Goal: Contribute content

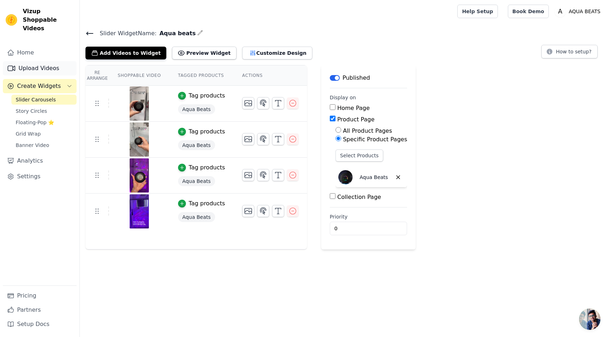
click at [52, 61] on link "Upload Videos" at bounding box center [40, 68] width 74 height 14
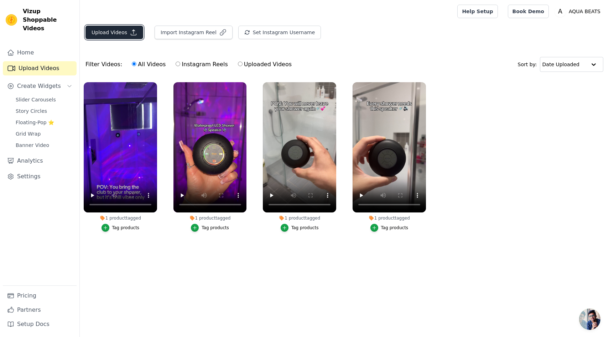
click at [110, 32] on button "Upload Videos" at bounding box center [115, 33] width 58 height 14
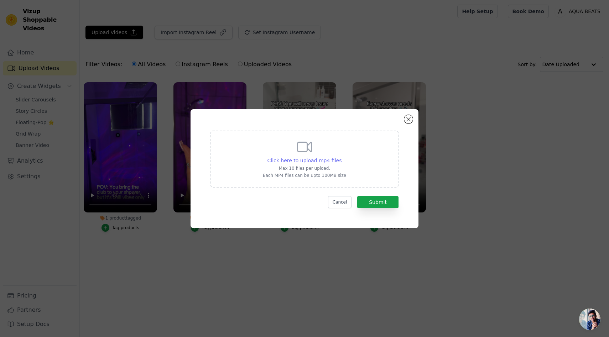
click at [307, 161] on span "Click here to upload mp4 files" at bounding box center [305, 161] width 74 height 6
click at [341, 157] on input "Click here to upload mp4 files Max 10 files per upload. Each MP4 files can be u…" at bounding box center [341, 157] width 0 height 0
type input "C:\fakepath\Aqua Beats Golden Ad.mp4"
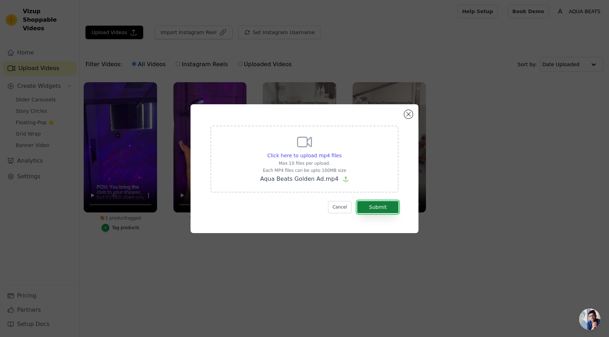
click at [378, 206] on button "Submit" at bounding box center [377, 207] width 41 height 12
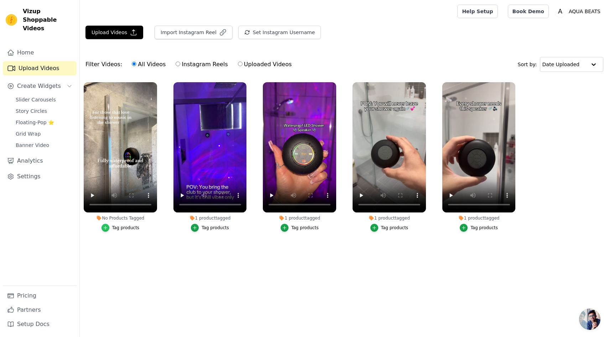
click at [106, 226] on icon "button" at bounding box center [105, 228] width 5 height 5
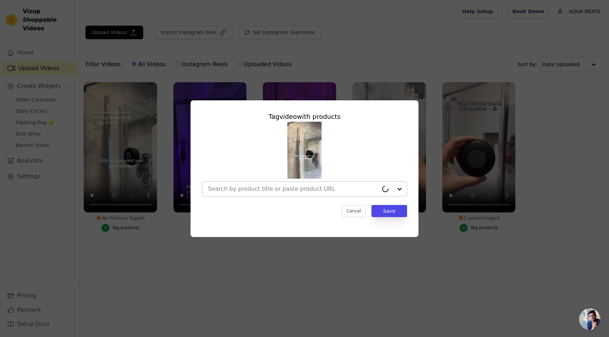
click at [318, 190] on input "No Products Tagged Tag video with products Cancel Save Tag products" at bounding box center [293, 189] width 170 height 7
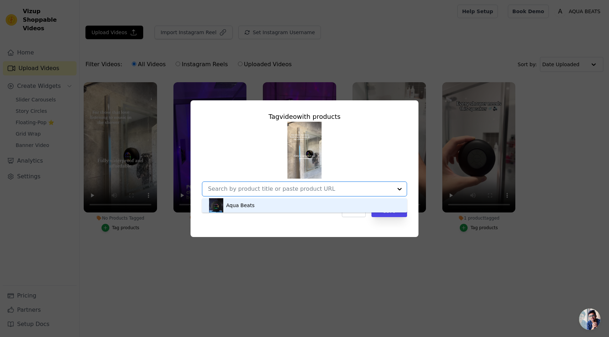
click at [299, 207] on div "Aqua Beats" at bounding box center [304, 205] width 191 height 14
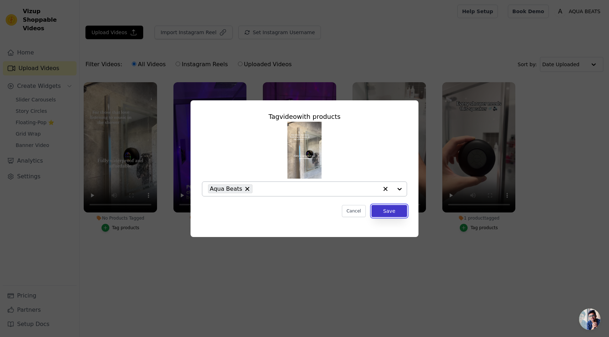
click at [393, 214] on button "Save" at bounding box center [390, 211] width 36 height 12
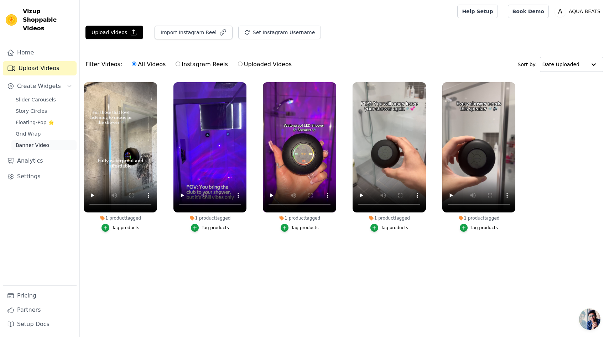
click at [36, 142] on span "Banner Video" at bounding box center [32, 145] width 33 height 7
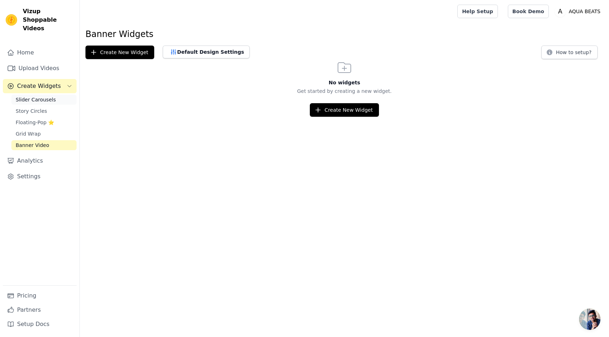
click at [51, 96] on span "Slider Carousels" at bounding box center [36, 99] width 40 height 7
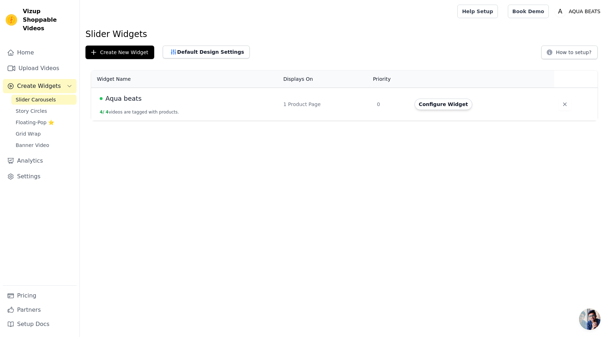
click at [128, 98] on span "Aqua beats" at bounding box center [123, 99] width 36 height 10
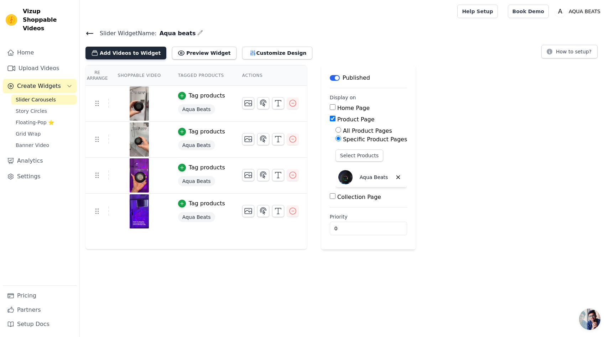
click at [143, 50] on button "Add Videos to Widget" at bounding box center [126, 53] width 81 height 13
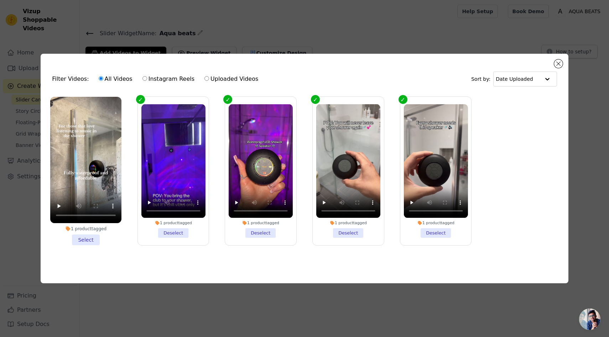
click at [84, 240] on li "1 product tagged Select" at bounding box center [85, 171] width 71 height 149
click at [0, 0] on input "1 product tagged Select" at bounding box center [0, 0] width 0 height 0
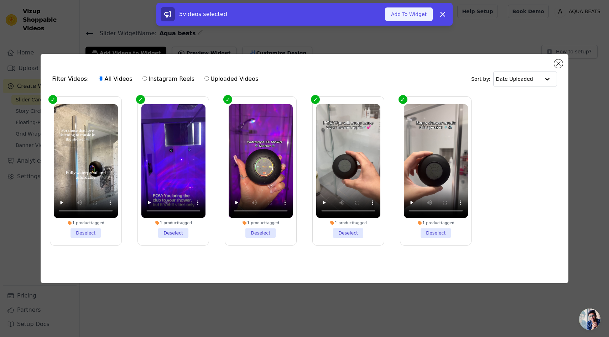
click at [408, 12] on button "Add To Widget" at bounding box center [409, 14] width 48 height 14
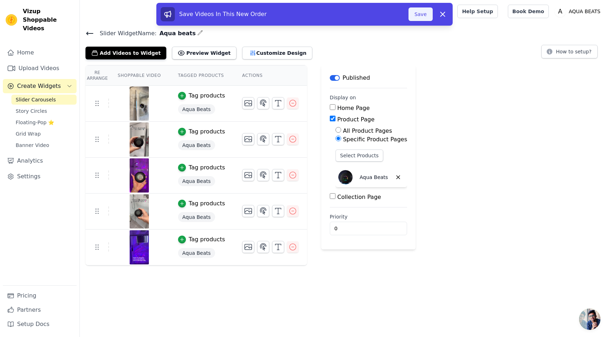
click at [416, 14] on button "Save" at bounding box center [421, 14] width 24 height 14
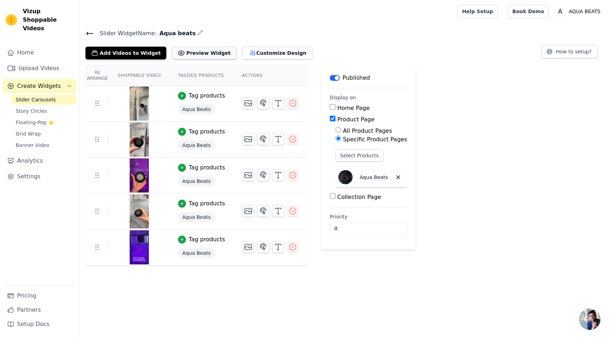
click at [198, 52] on button "Preview Widget" at bounding box center [204, 53] width 64 height 13
